Goal: Transaction & Acquisition: Purchase product/service

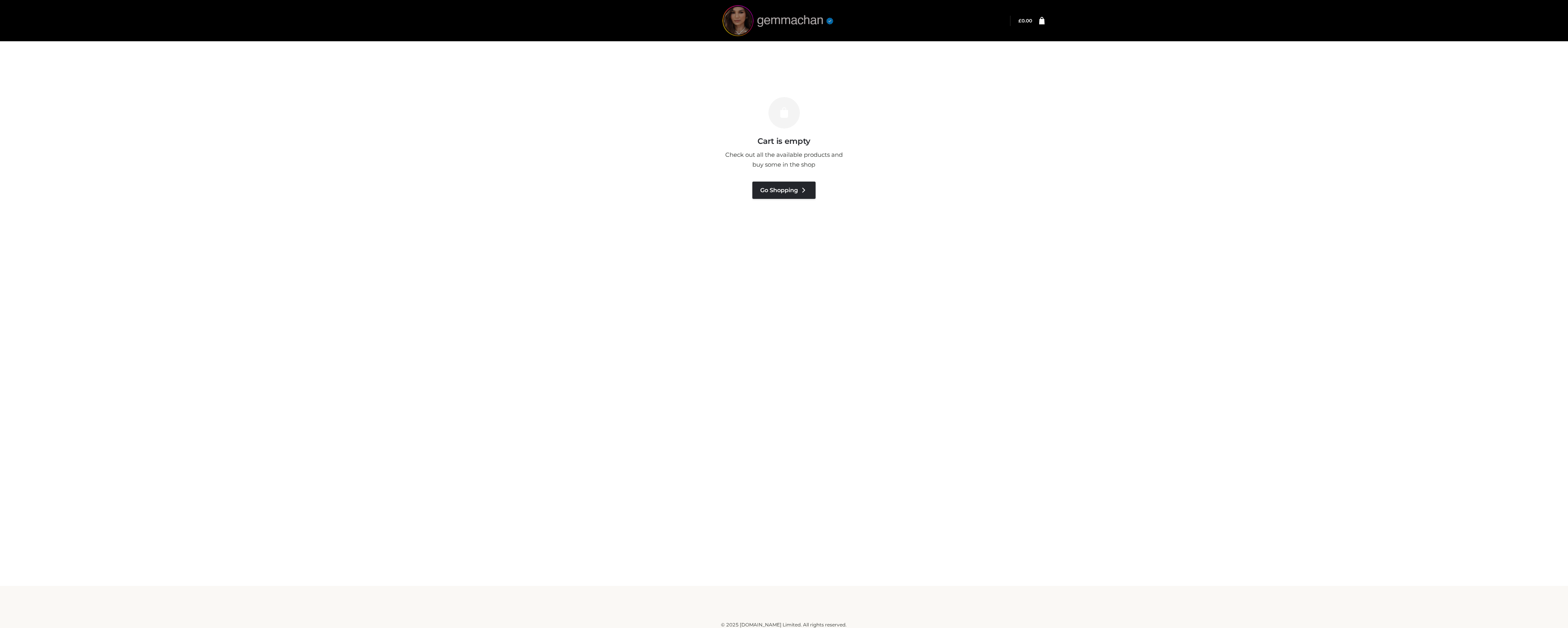
click at [800, 24] on img at bounding box center [778, 20] width 118 height 31
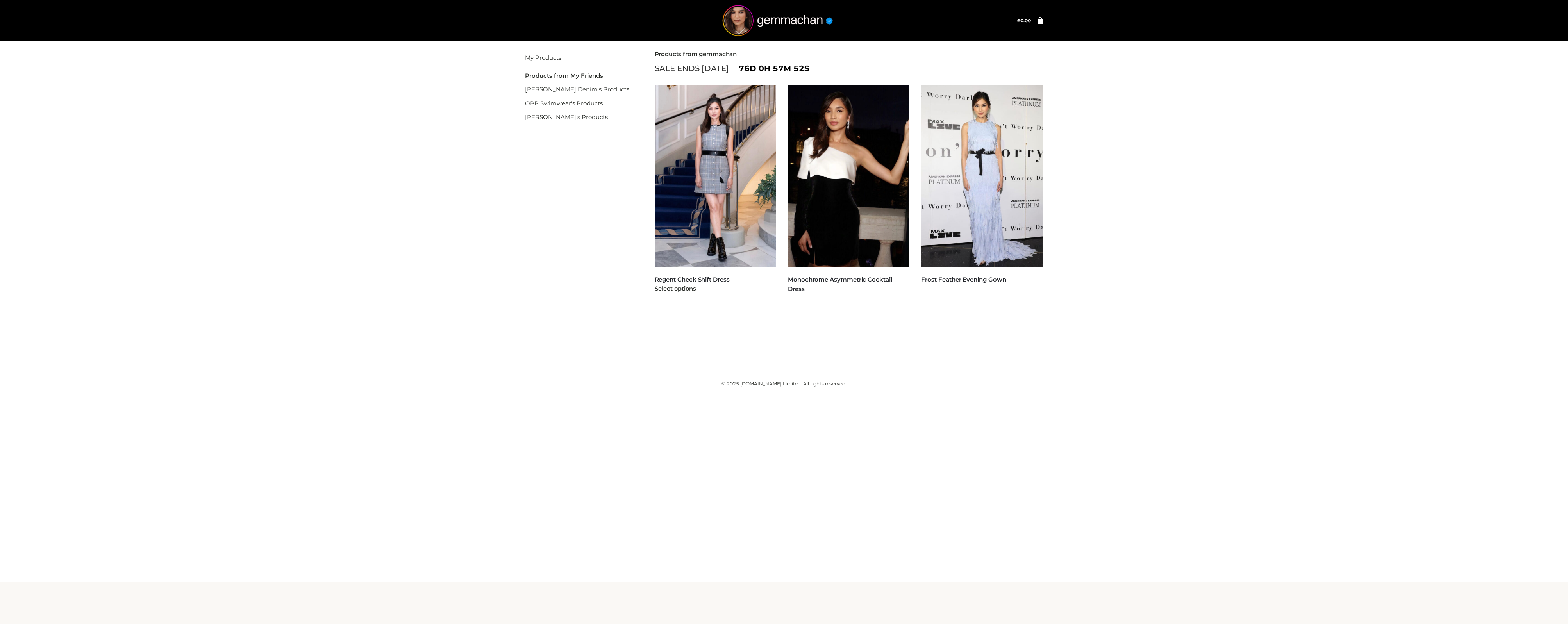
click at [709, 186] on img at bounding box center [716, 176] width 122 height 182
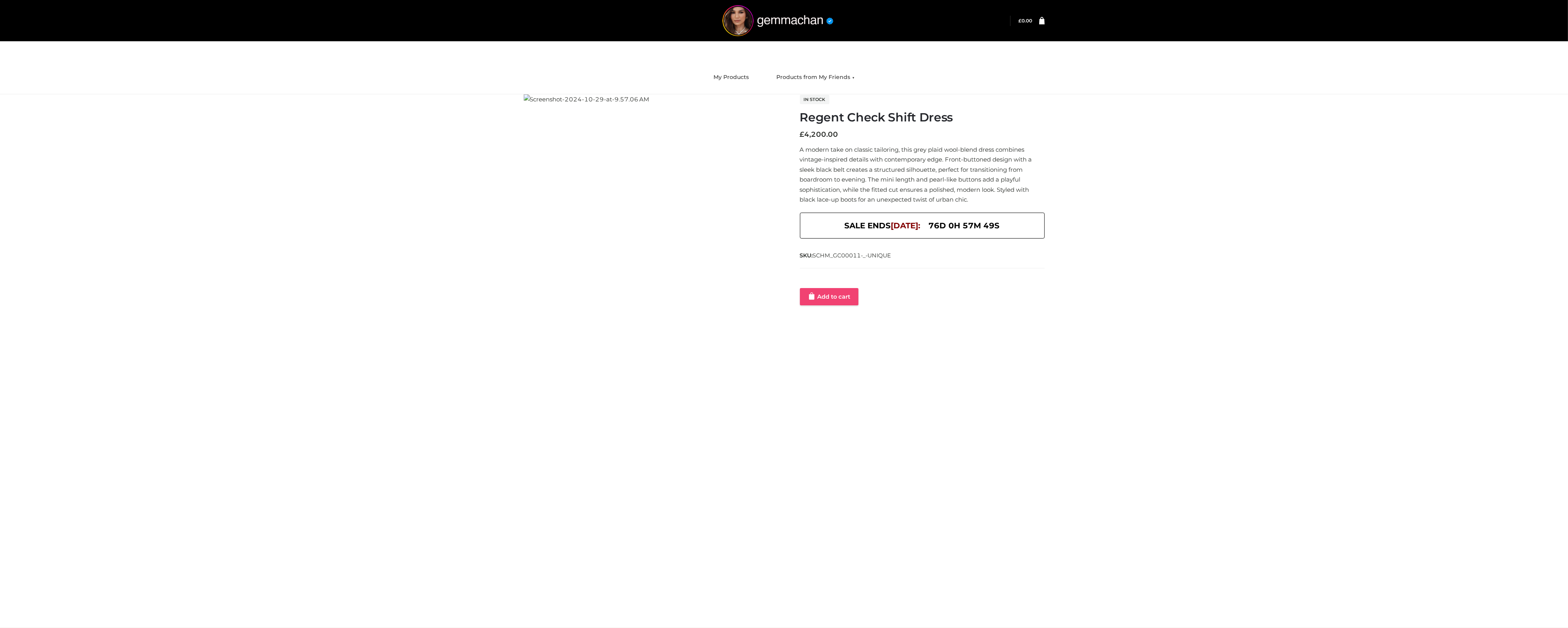
click at [833, 295] on link "Add to cart" at bounding box center [829, 297] width 58 height 17
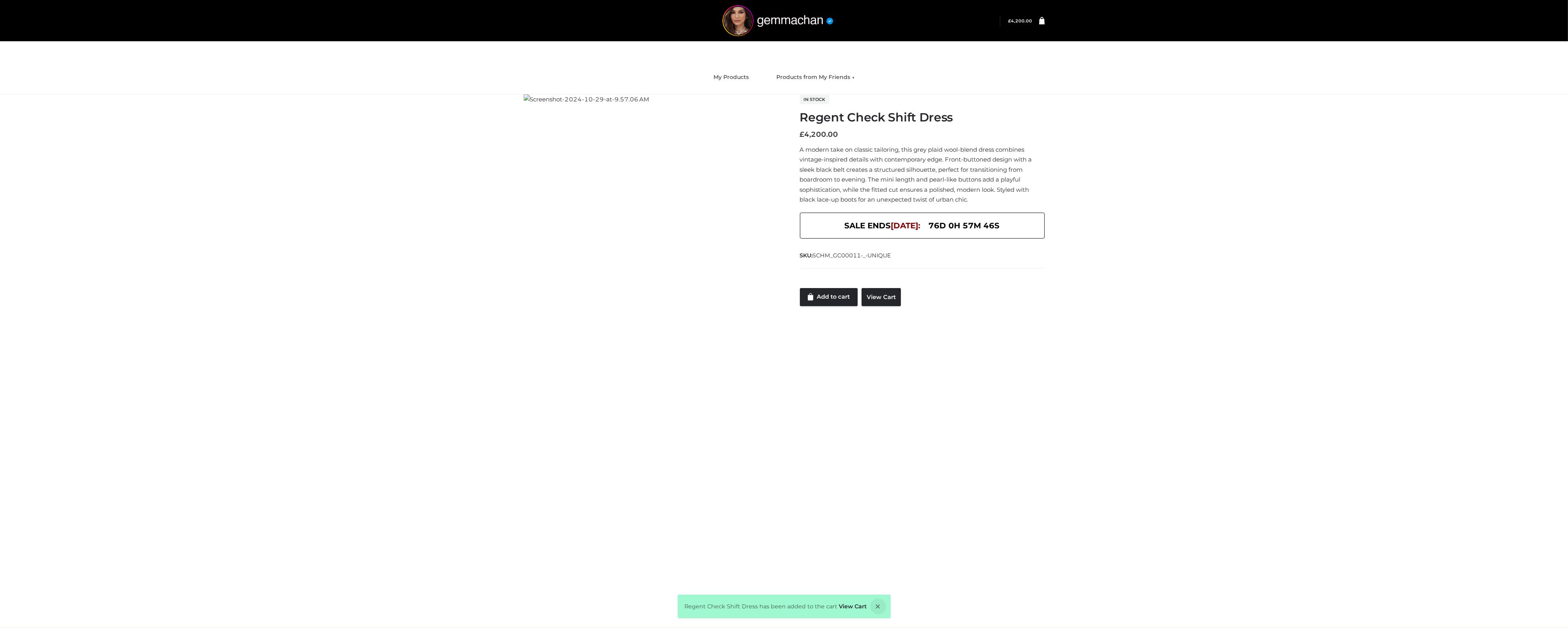
click at [1037, 19] on link at bounding box center [1039, 20] width 12 height 8
click at [1042, 20] on icon at bounding box center [1042, 20] width 6 height 7
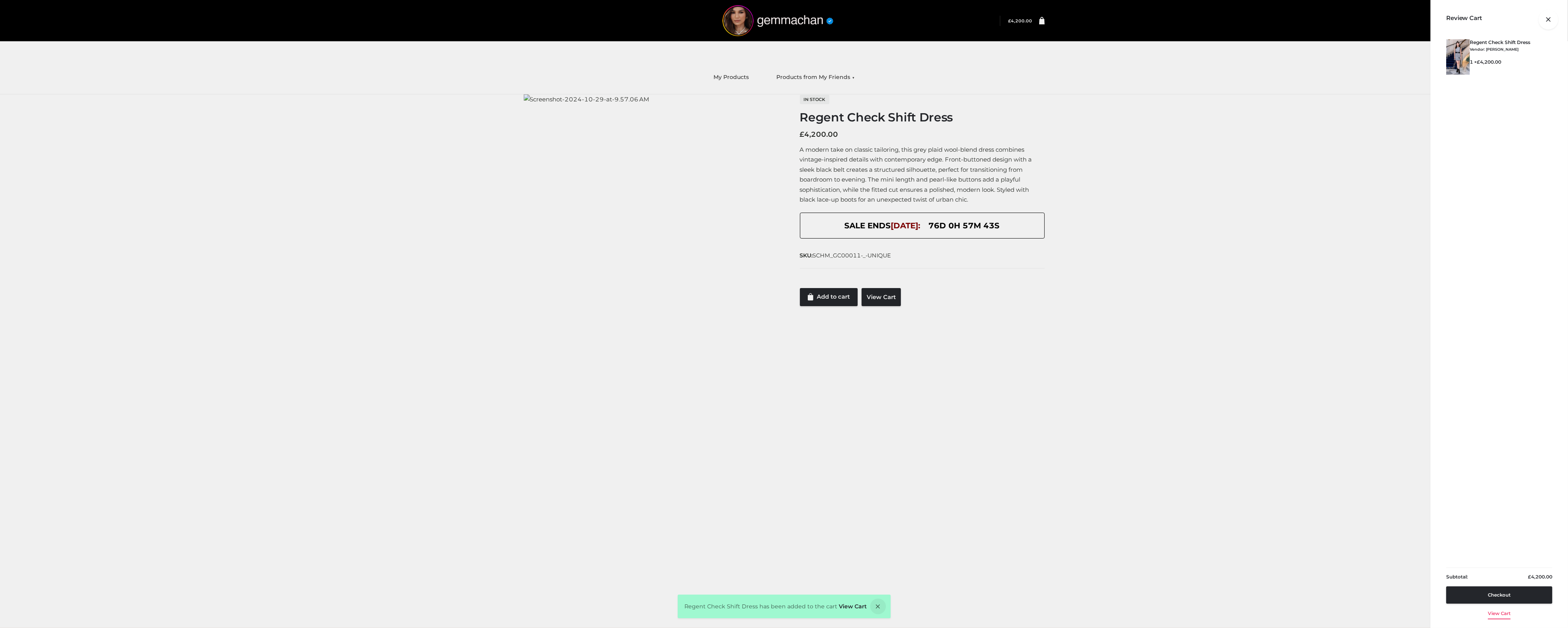
click at [1502, 616] on link "View cart" at bounding box center [1499, 611] width 23 height 17
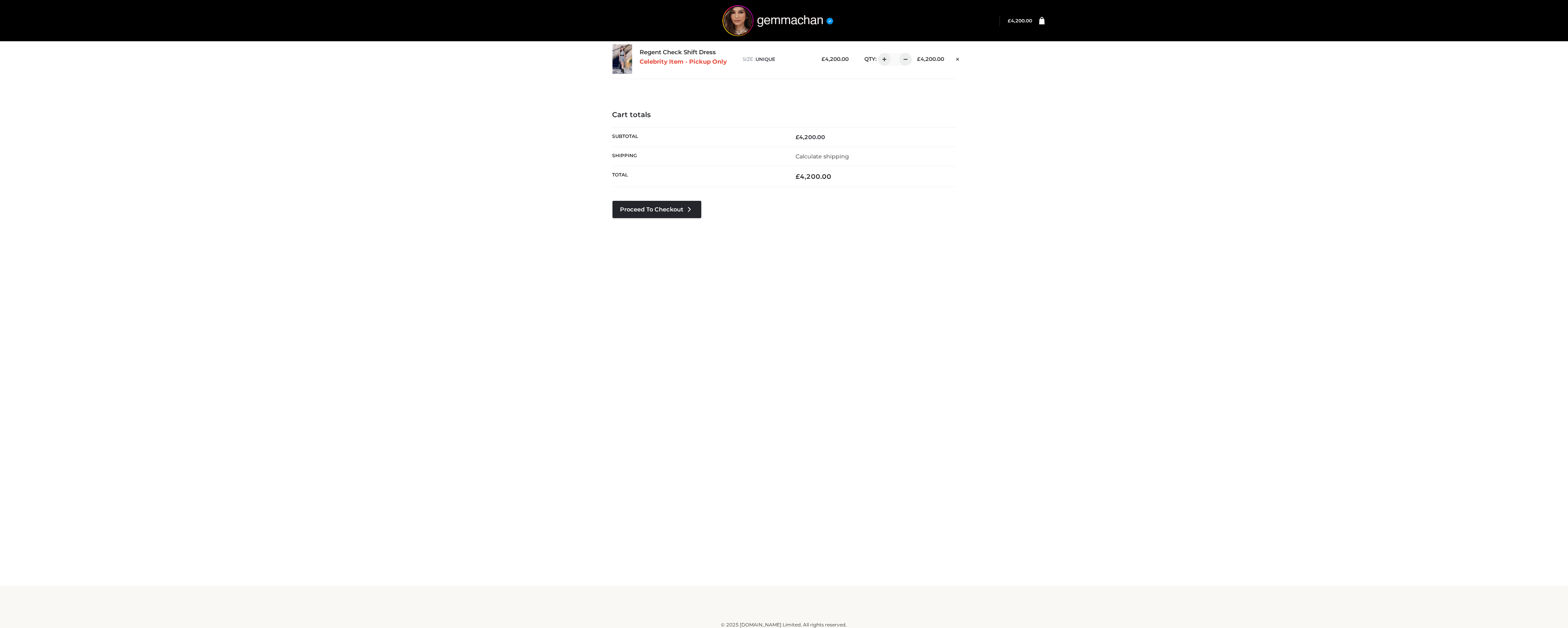
drag, startPoint x: 1080, startPoint y: 290, endPoint x: 1069, endPoint y: 308, distance: 21.1
click at [1075, 297] on div "Regent Check Shift Dress Celebrity Item - Pickup Only size : UNIQUE £ 4,200.00 *" at bounding box center [784, 293] width 1568 height 586
drag, startPoint x: 1232, startPoint y: 81, endPoint x: 1228, endPoint y: 81, distance: 4.0
click at [1228, 81] on div "Regent Check Shift Dress Celebrity Item - Pickup Only size : UNIQUE £ 4,200.00 *" at bounding box center [784, 293] width 1568 height 586
click at [986, 68] on div "Regent Check Shift Dress Celebrity Item - Pickup Only size : UNIQUE £ 4,200.00 …" at bounding box center [784, 67] width 533 height 56
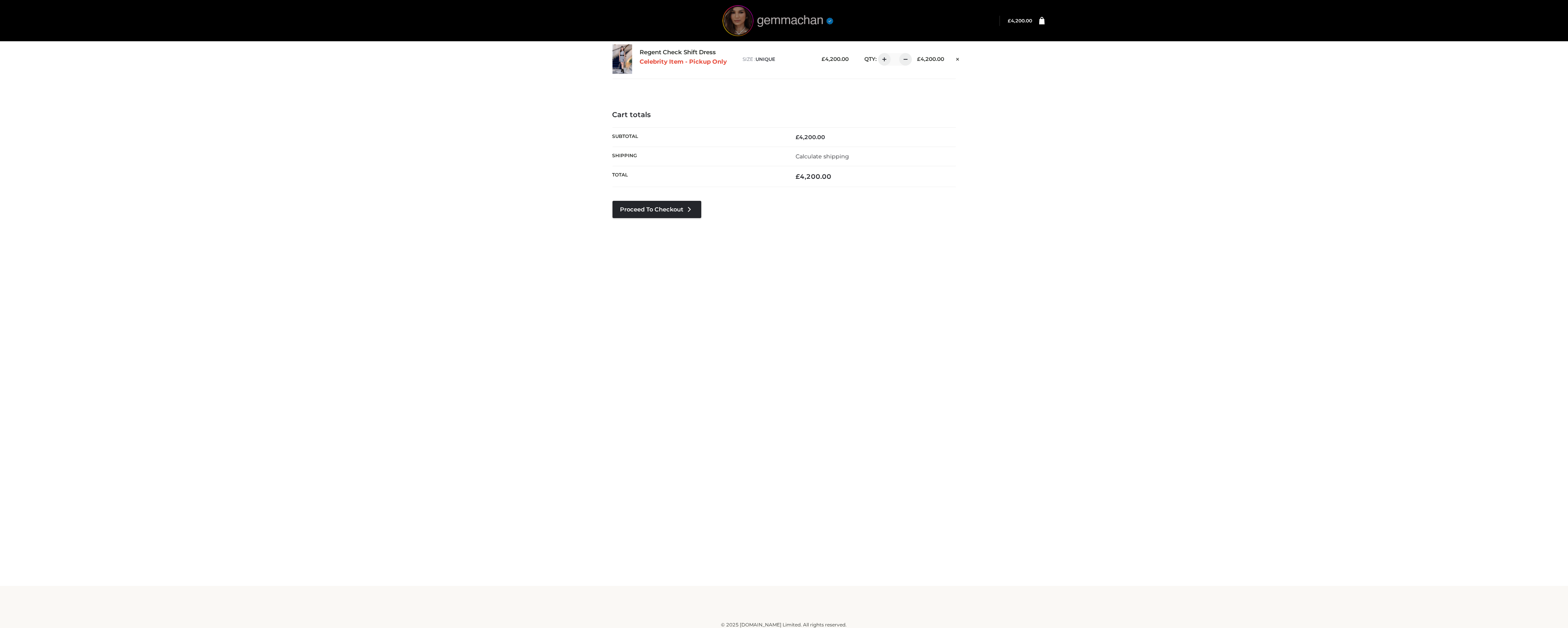
click at [935, 36] on div at bounding box center [784, 20] width 428 height 31
click at [550, 94] on div "Regent Check Shift Dress Celebrity Item - Pickup Only size : UNIQUE £ 4,200.00 …" at bounding box center [784, 67] width 533 height 56
